Goal: Find specific page/section: Find specific page/section

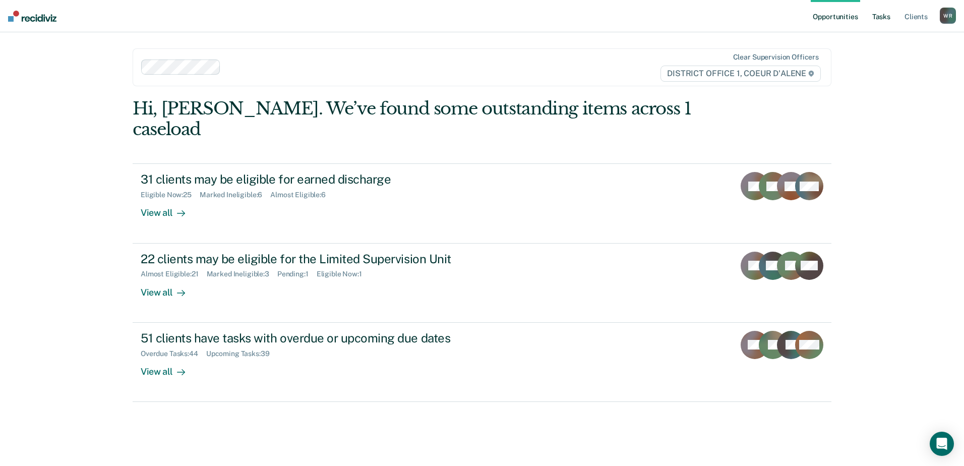
click at [881, 15] on link "Tasks" at bounding box center [881, 16] width 22 height 32
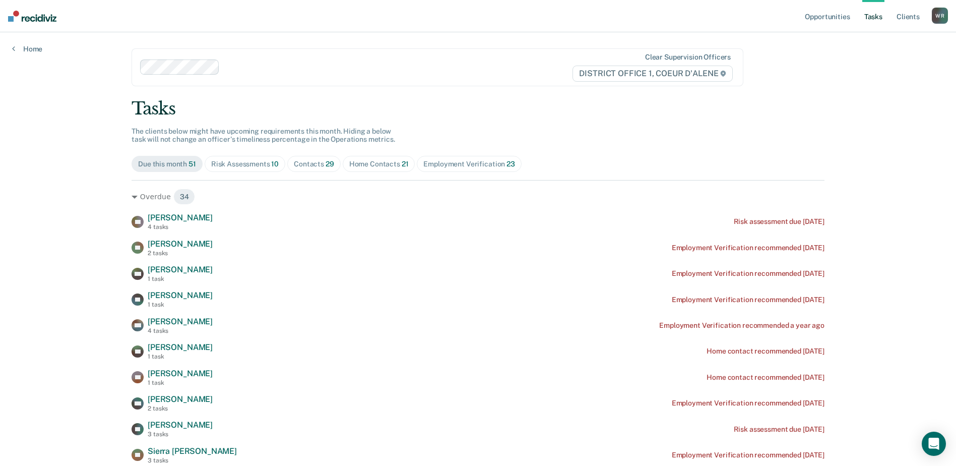
click at [307, 165] on div "Contacts 29" at bounding box center [314, 164] width 40 height 9
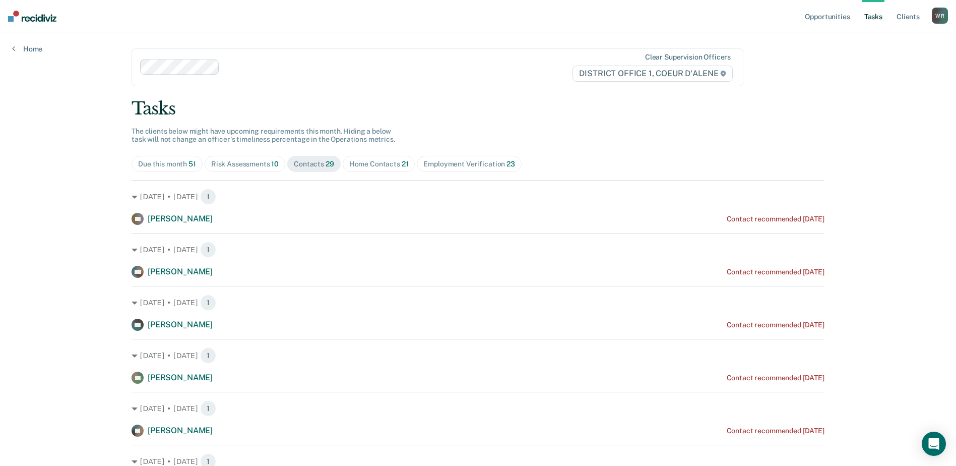
click at [237, 164] on div "Risk Assessments 10" at bounding box center [245, 164] width 68 height 9
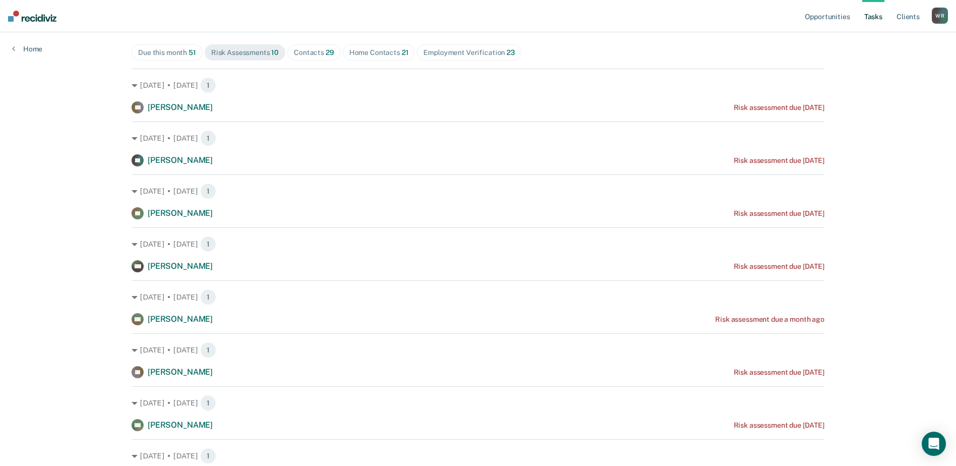
scroll to position [74, 0]
